Goal: Transaction & Acquisition: Purchase product/service

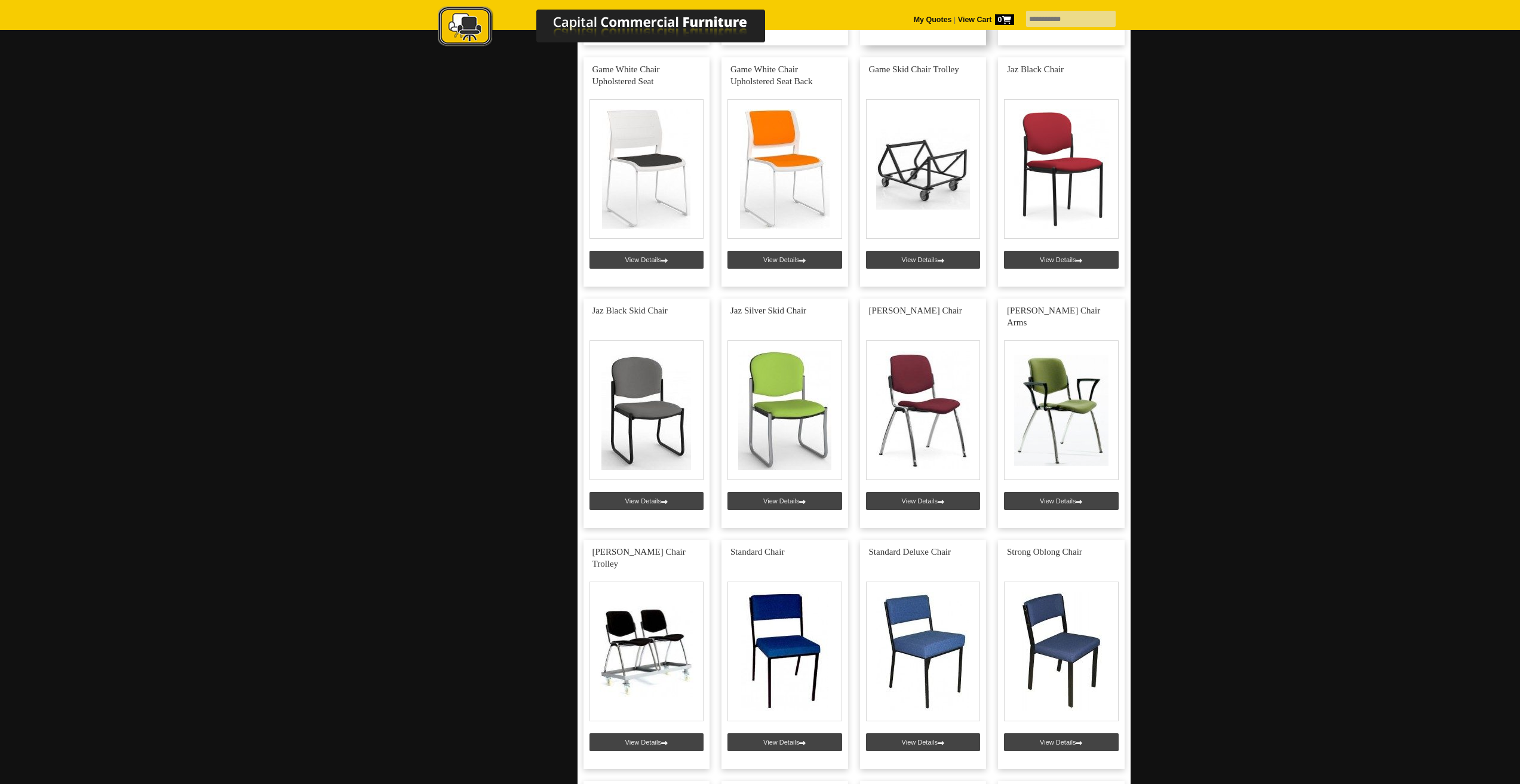
scroll to position [3165, 0]
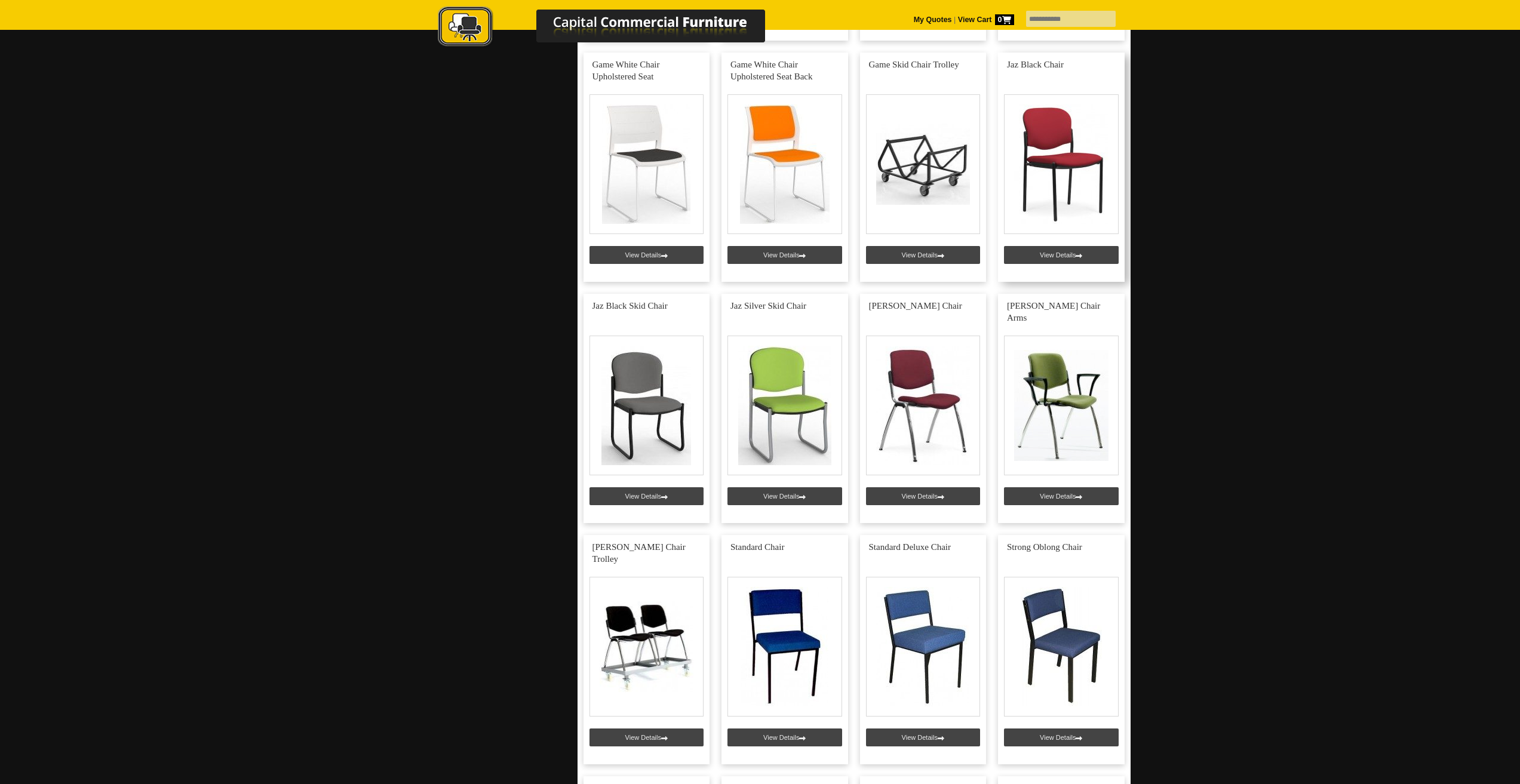
click at [1068, 256] on link at bounding box center [1061, 167] width 127 height 229
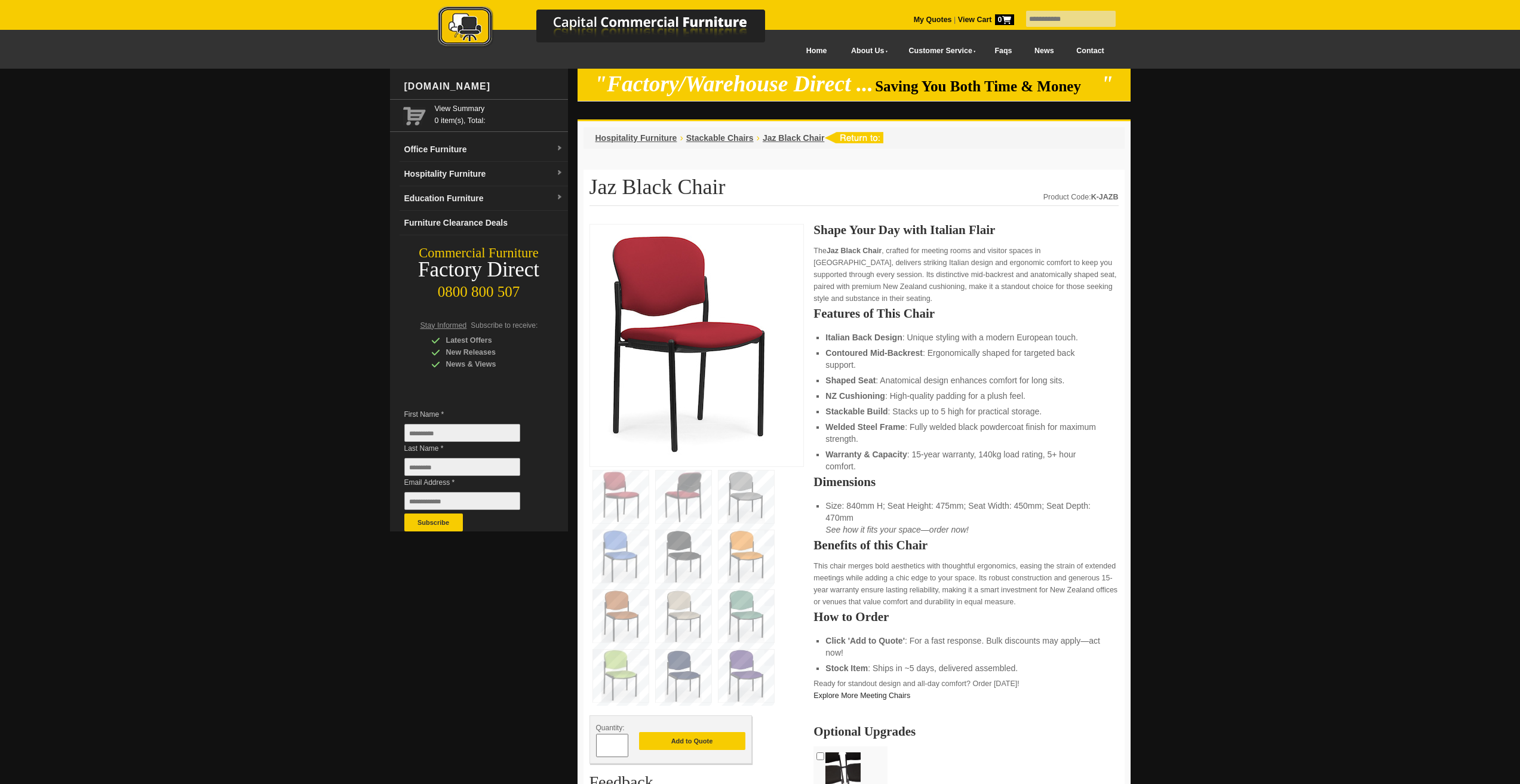
click at [679, 671] on img at bounding box center [684, 675] width 56 height 52
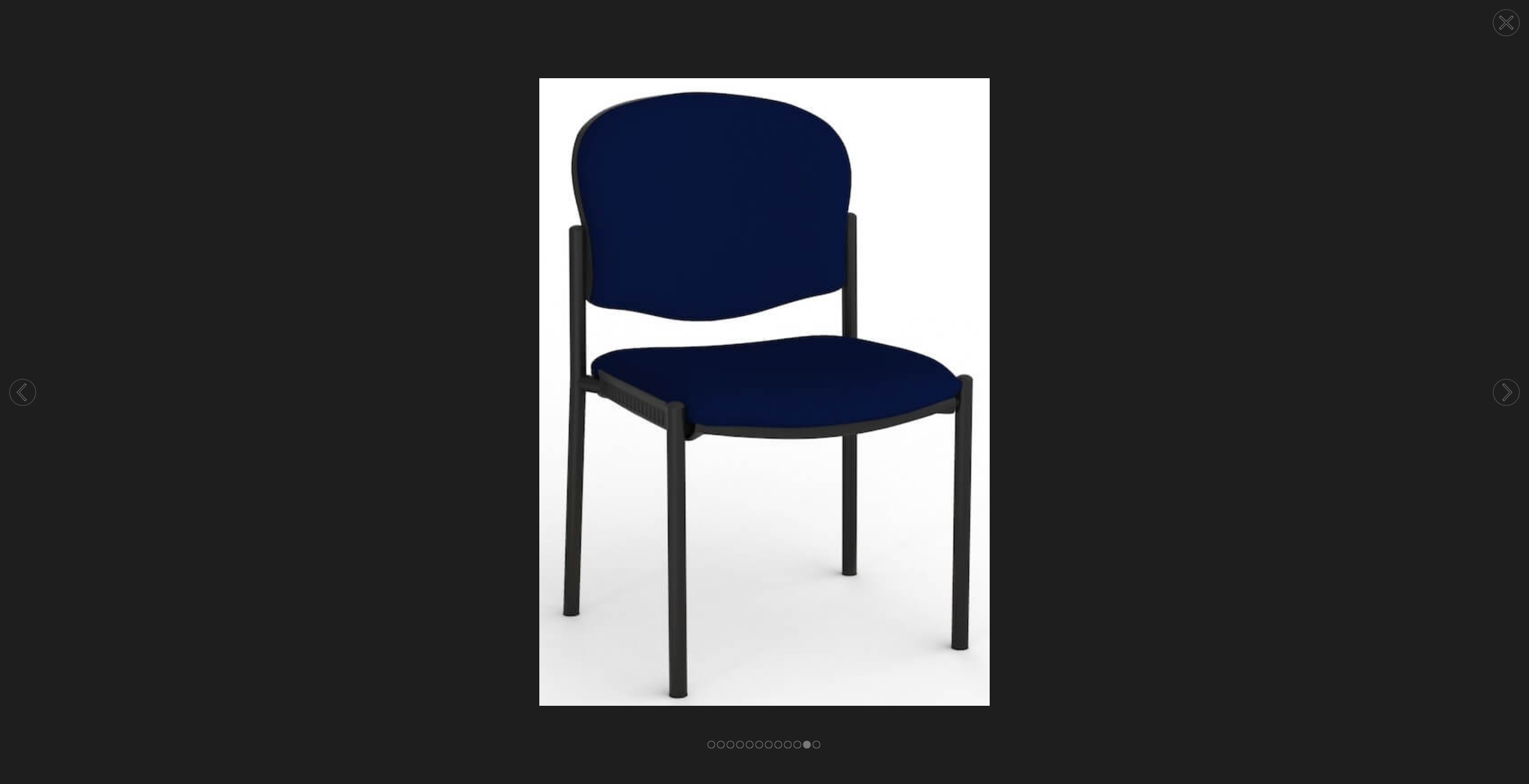
click at [28, 393] on circle at bounding box center [22, 392] width 26 height 26
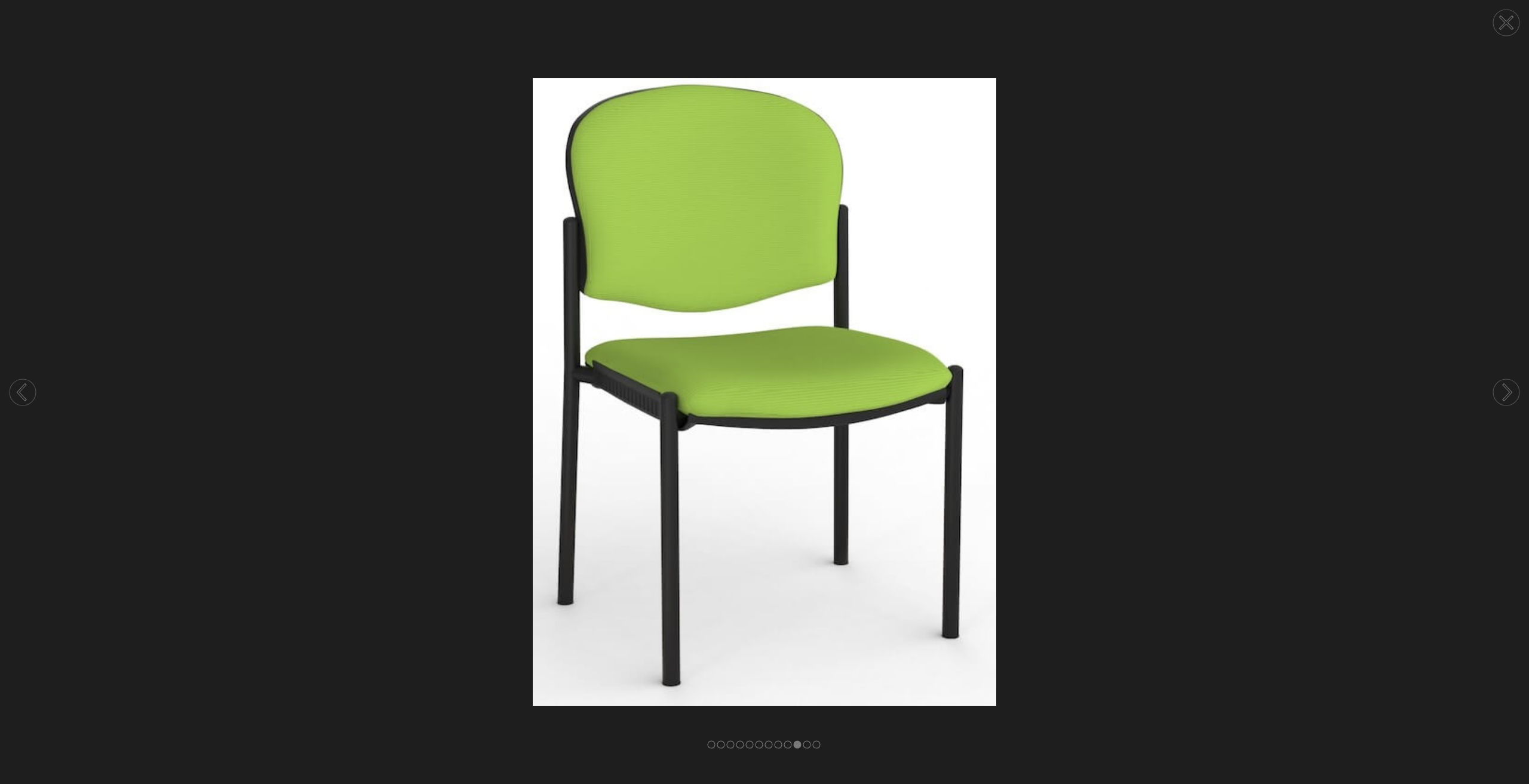
click at [28, 393] on circle at bounding box center [22, 392] width 26 height 26
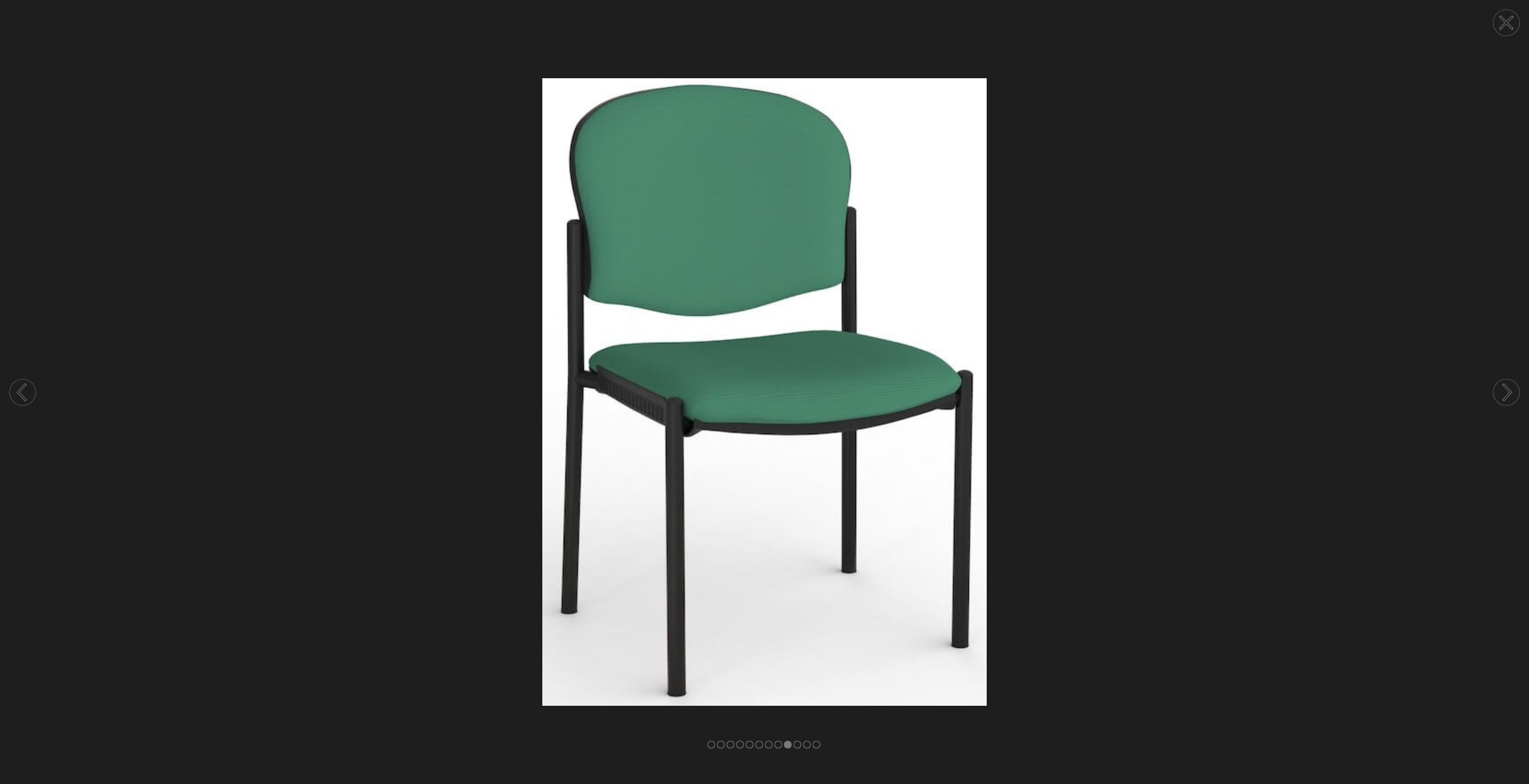
click at [28, 393] on circle at bounding box center [22, 392] width 26 height 26
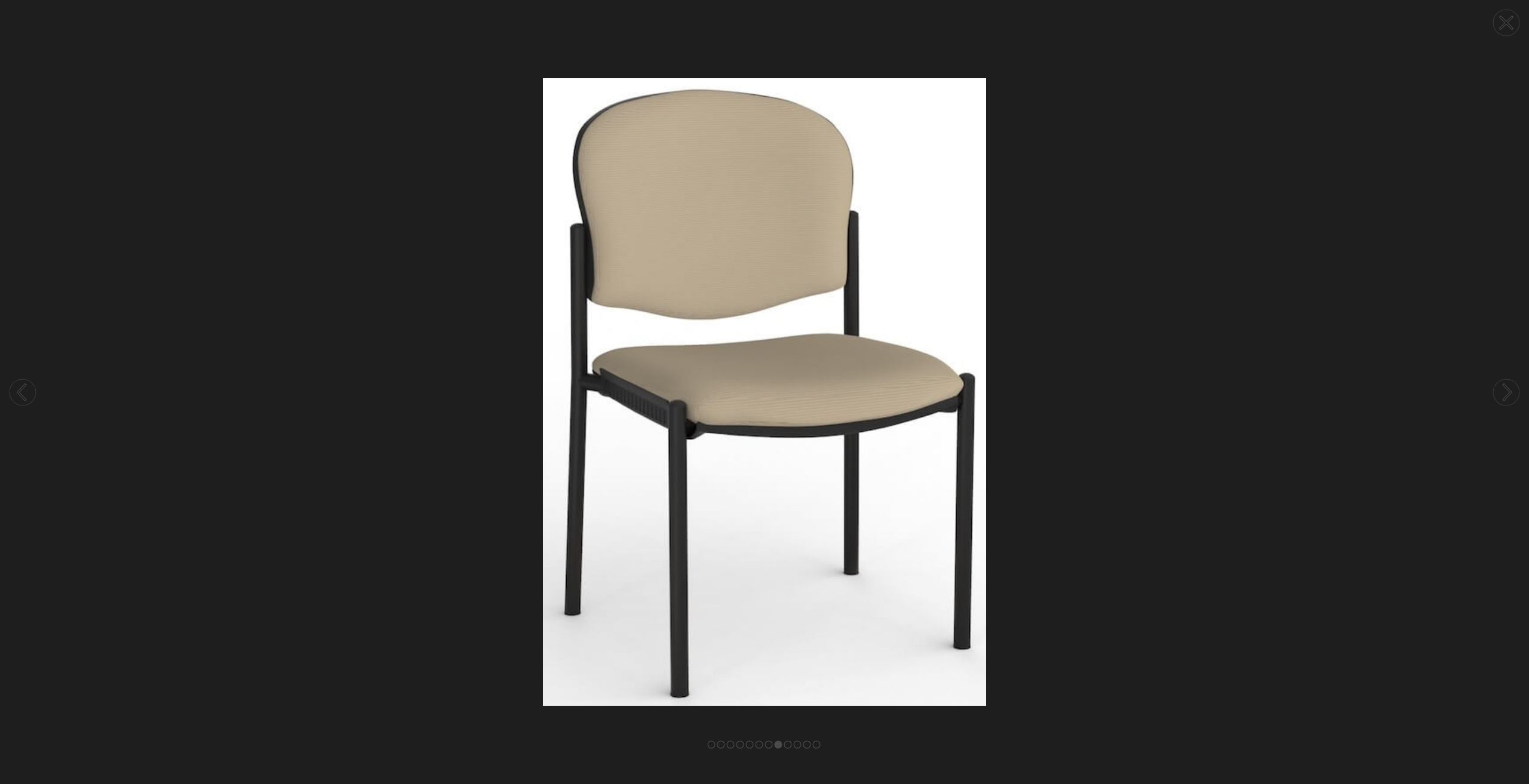
click at [28, 393] on circle at bounding box center [22, 392] width 26 height 26
